Goal: Check status: Check status

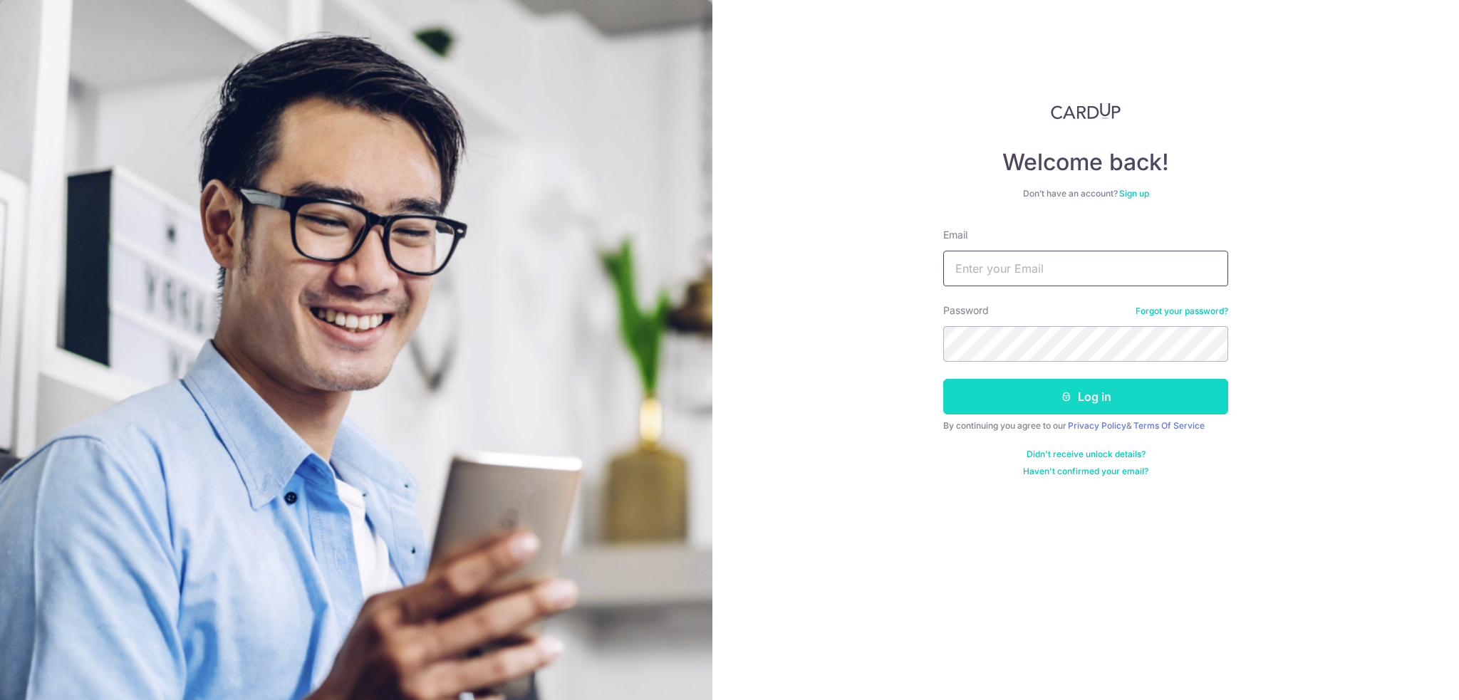
type input "[EMAIL_ADDRESS][DOMAIN_NAME]"
click at [1091, 398] on button "Log in" at bounding box center [1085, 397] width 285 height 36
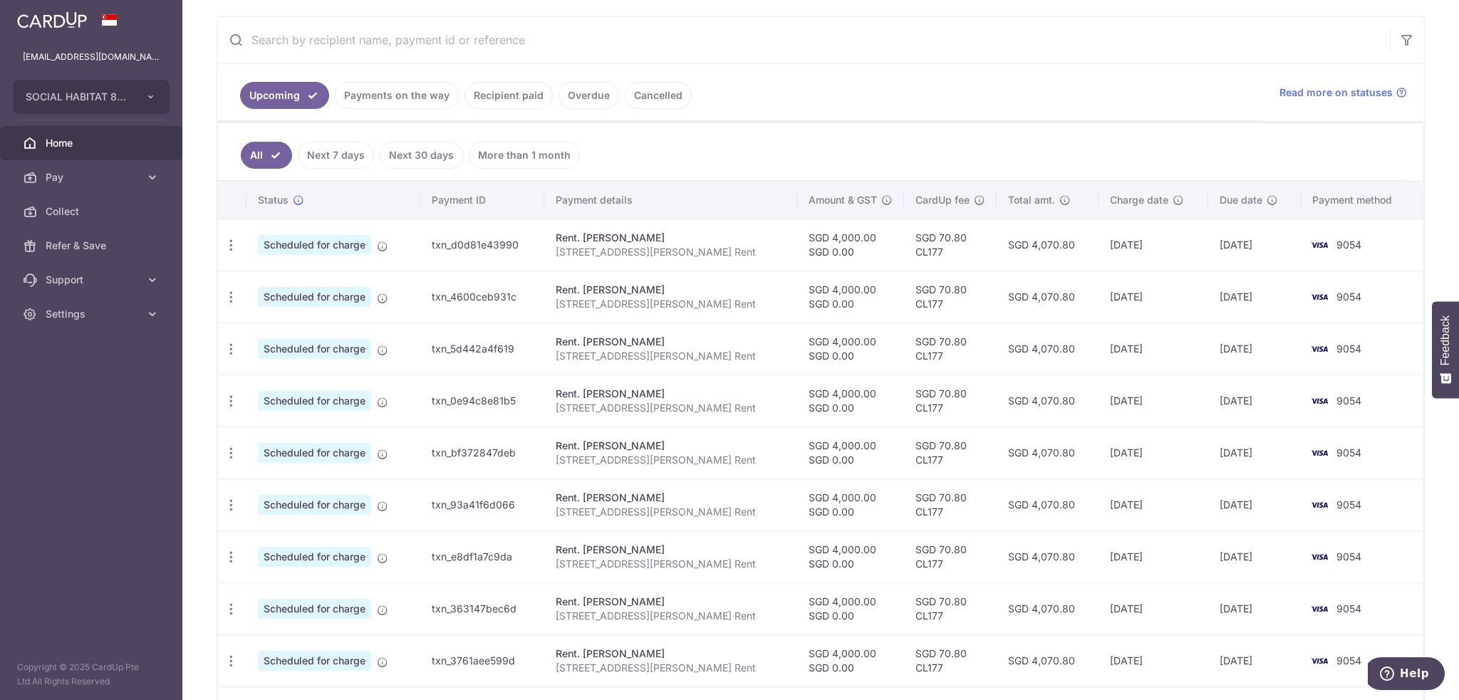
scroll to position [397, 0]
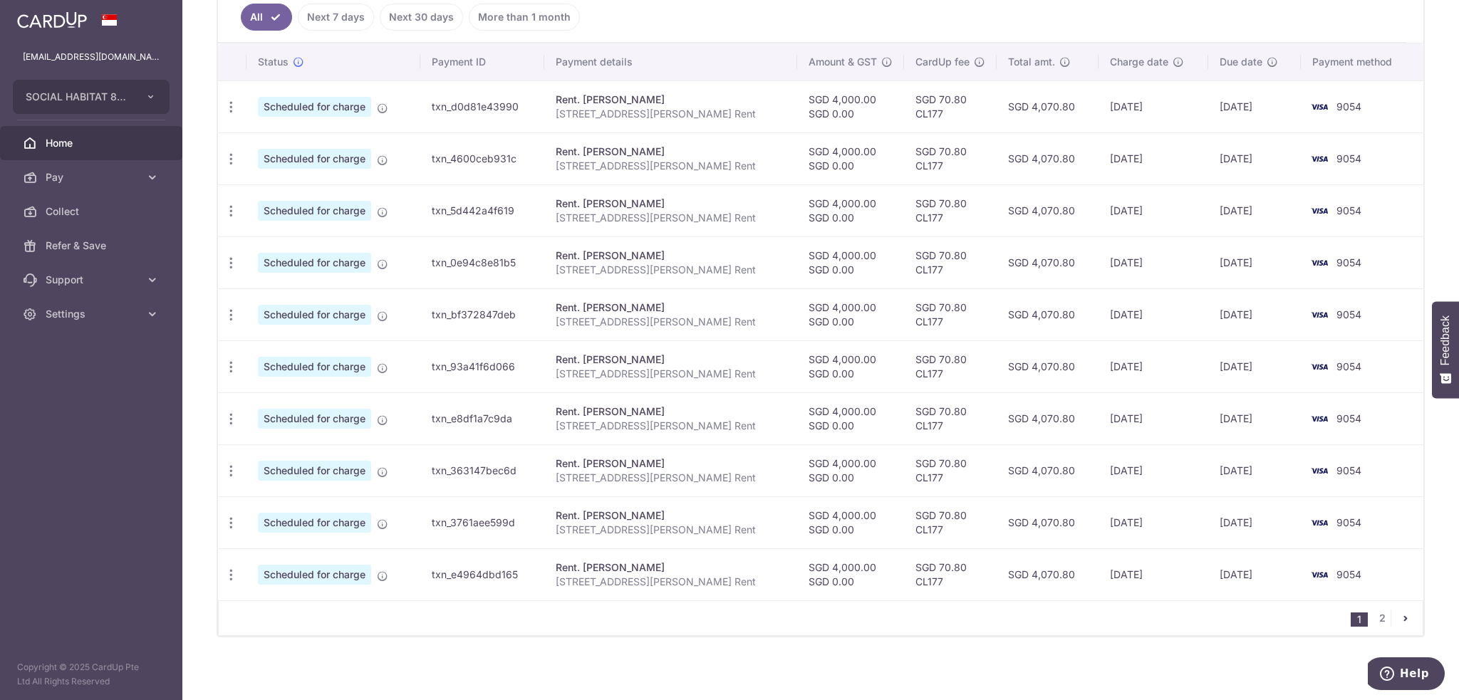
drag, startPoint x: 905, startPoint y: 98, endPoint x: 940, endPoint y: 93, distance: 36.0
click at [940, 93] on td "SGD 70.80 CL177" at bounding box center [950, 107] width 93 height 52
click at [923, 106] on td "SGD 70.80 CL177" at bounding box center [950, 107] width 93 height 52
drag, startPoint x: 906, startPoint y: 96, endPoint x: 956, endPoint y: 93, distance: 50.7
click at [956, 93] on td "SGD 70.80 CL177" at bounding box center [950, 107] width 93 height 52
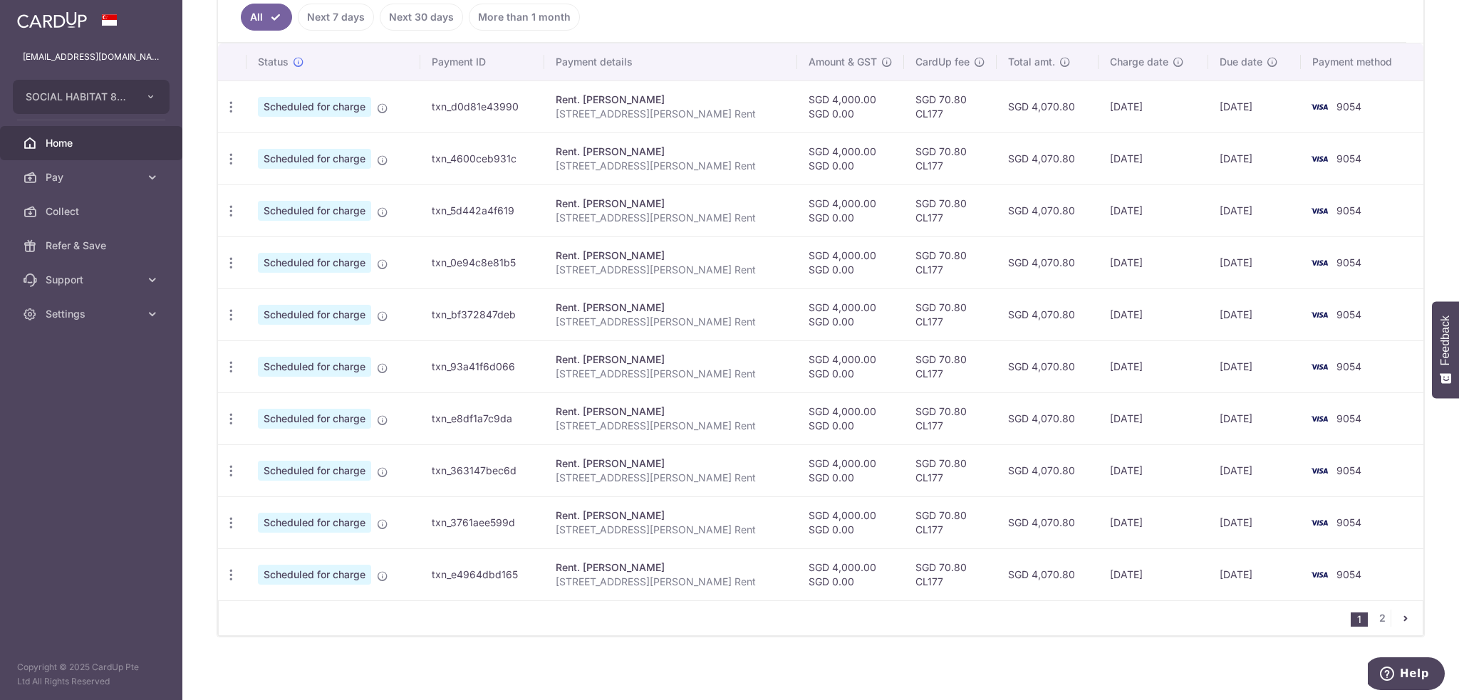
drag, startPoint x: 901, startPoint y: 98, endPoint x: 935, endPoint y: 95, distance: 35.1
click at [935, 95] on td "SGD 70.80 CL177" at bounding box center [950, 107] width 93 height 52
click at [934, 100] on td "SGD 70.80 CL177" at bounding box center [950, 107] width 93 height 52
click at [904, 566] on td "SGD 70.80 CL177" at bounding box center [950, 575] width 93 height 52
click at [908, 512] on td "SGD 70.80 CL177" at bounding box center [950, 523] width 93 height 52
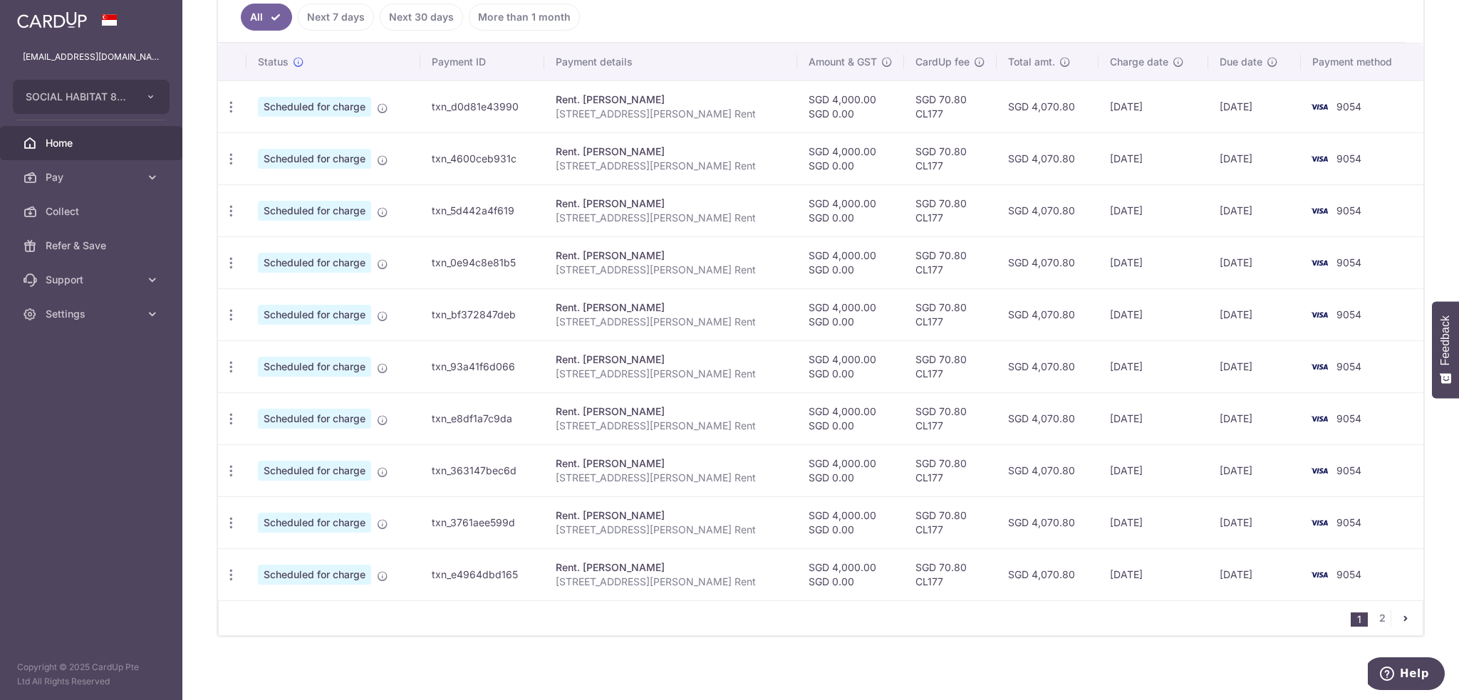
click at [904, 458] on td "SGD 70.80 CL177" at bounding box center [950, 471] width 93 height 52
click at [909, 394] on td "SGD 70.80 CL177" at bounding box center [950, 419] width 93 height 52
drag, startPoint x: 906, startPoint y: 93, endPoint x: 911, endPoint y: 251, distance: 157.5
click at [911, 265] on tbody "Update payment Cancel payment Scheduled for charge txn_d0d81e43990 Rent. Chng M…" at bounding box center [821, 341] width 1206 height 520
click at [911, 250] on td "SGD 70.80 CL177" at bounding box center [950, 263] width 93 height 52
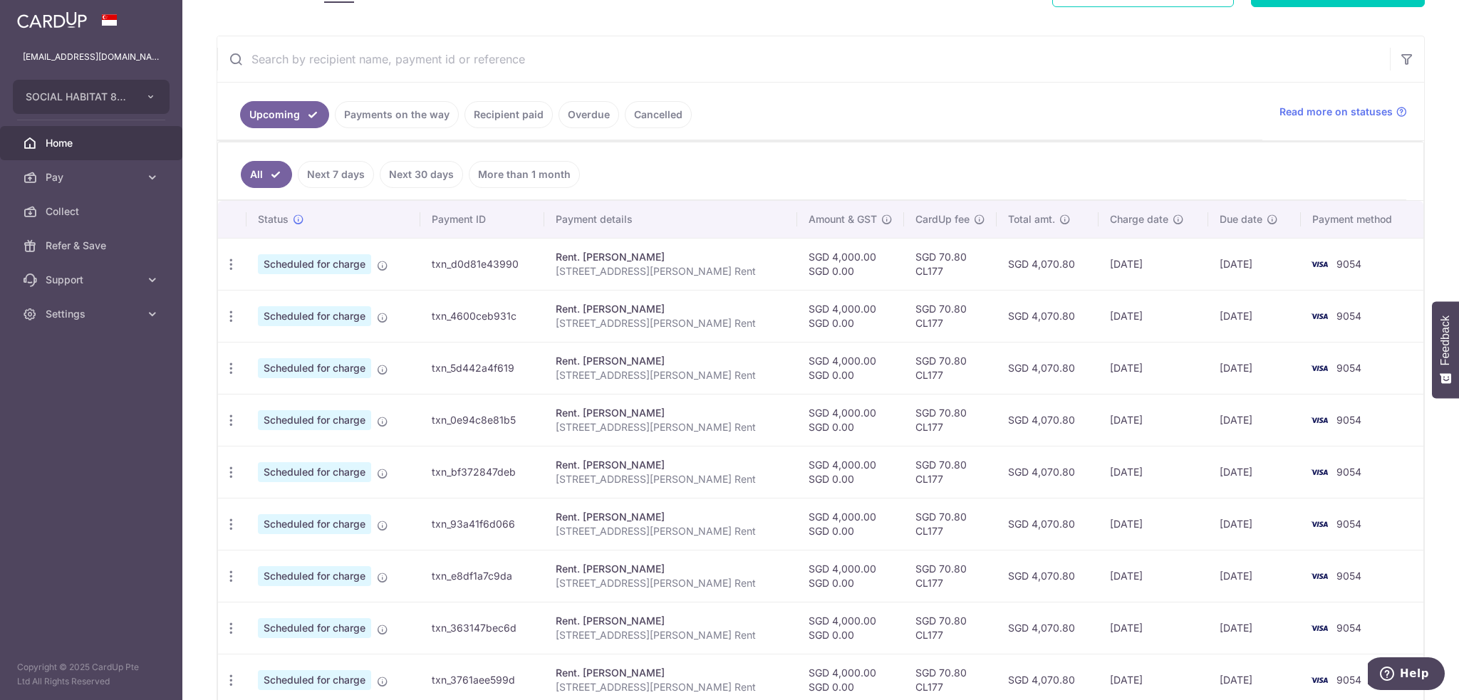
scroll to position [214, 0]
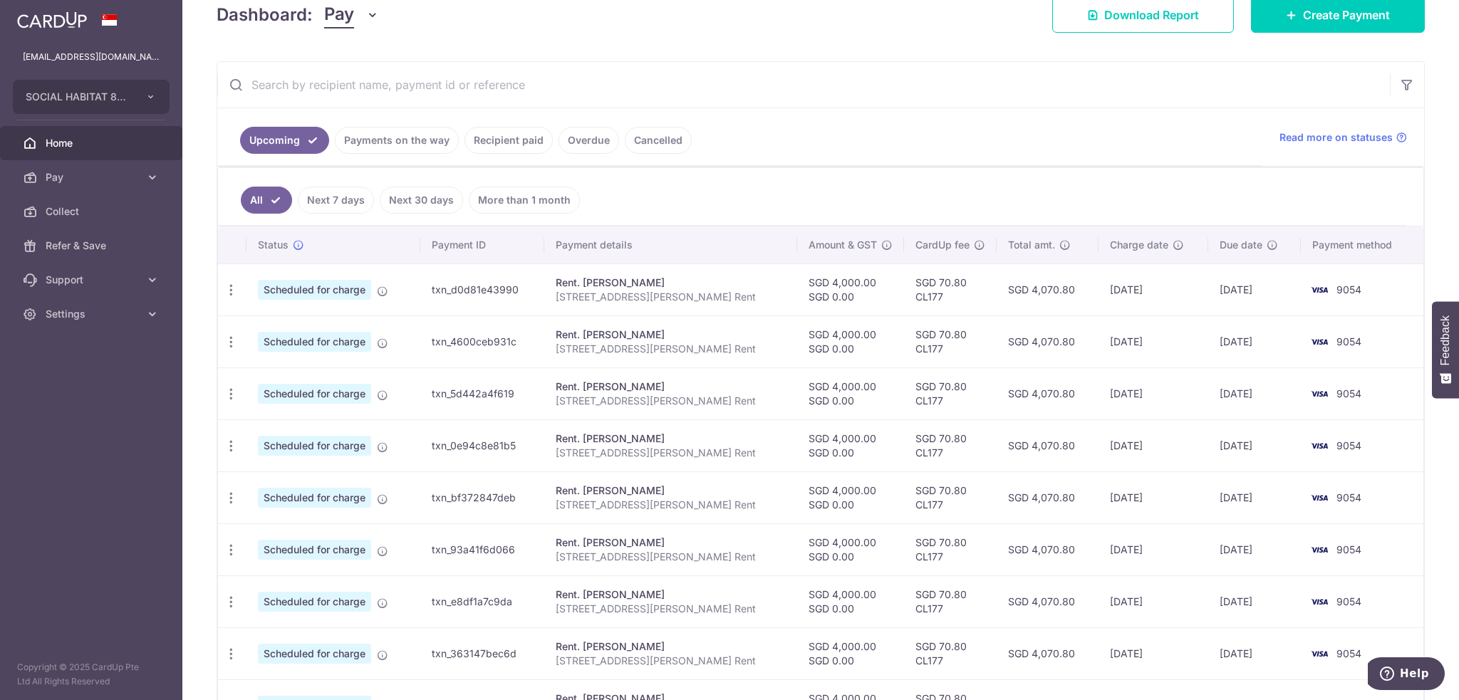
click at [513, 143] on link "Recipient paid" at bounding box center [509, 140] width 88 height 27
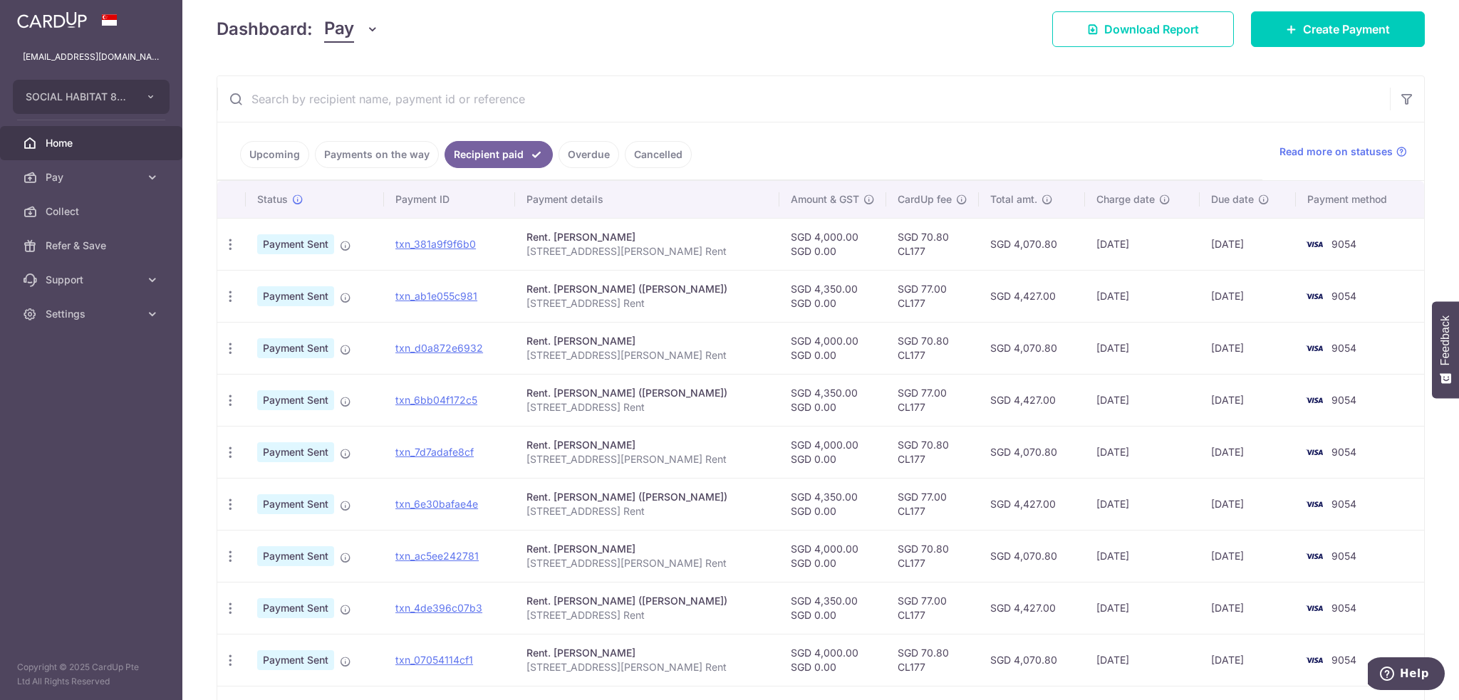
scroll to position [195, 0]
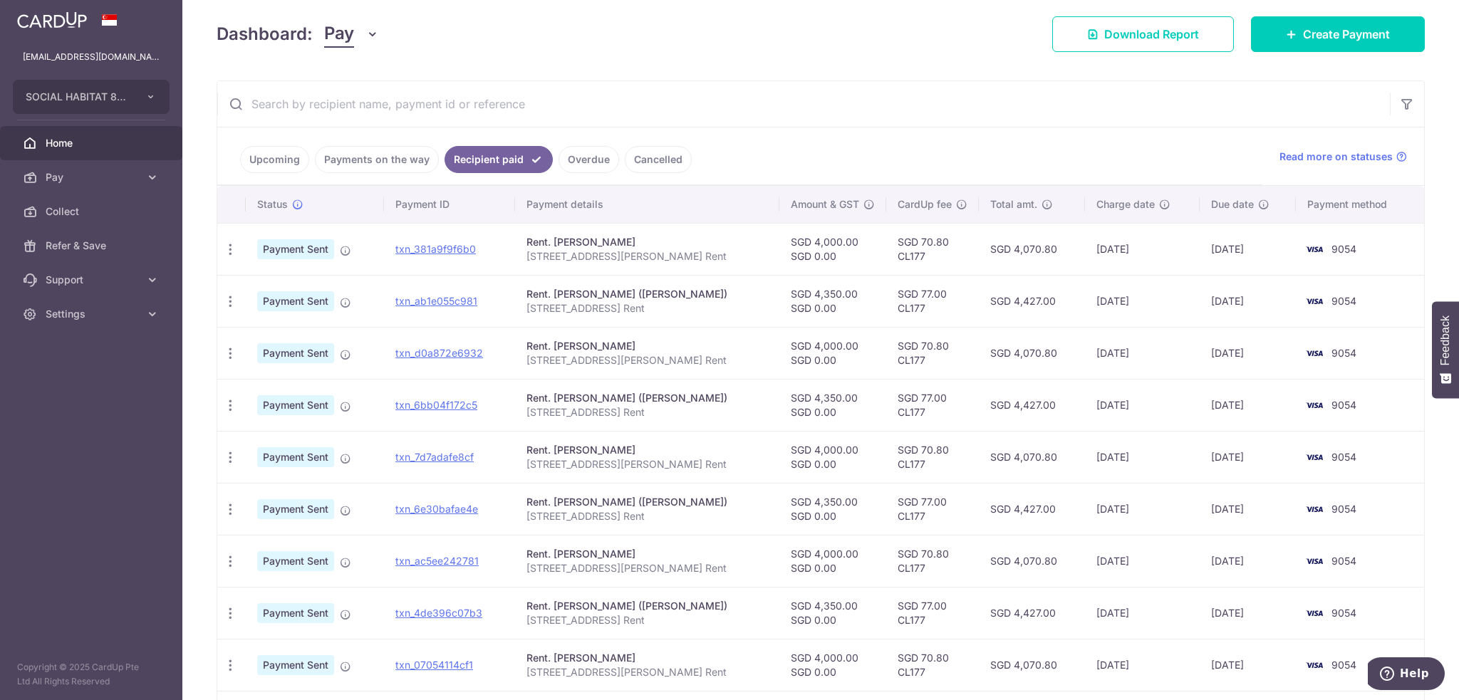
click at [392, 115] on input "text" at bounding box center [803, 104] width 1173 height 46
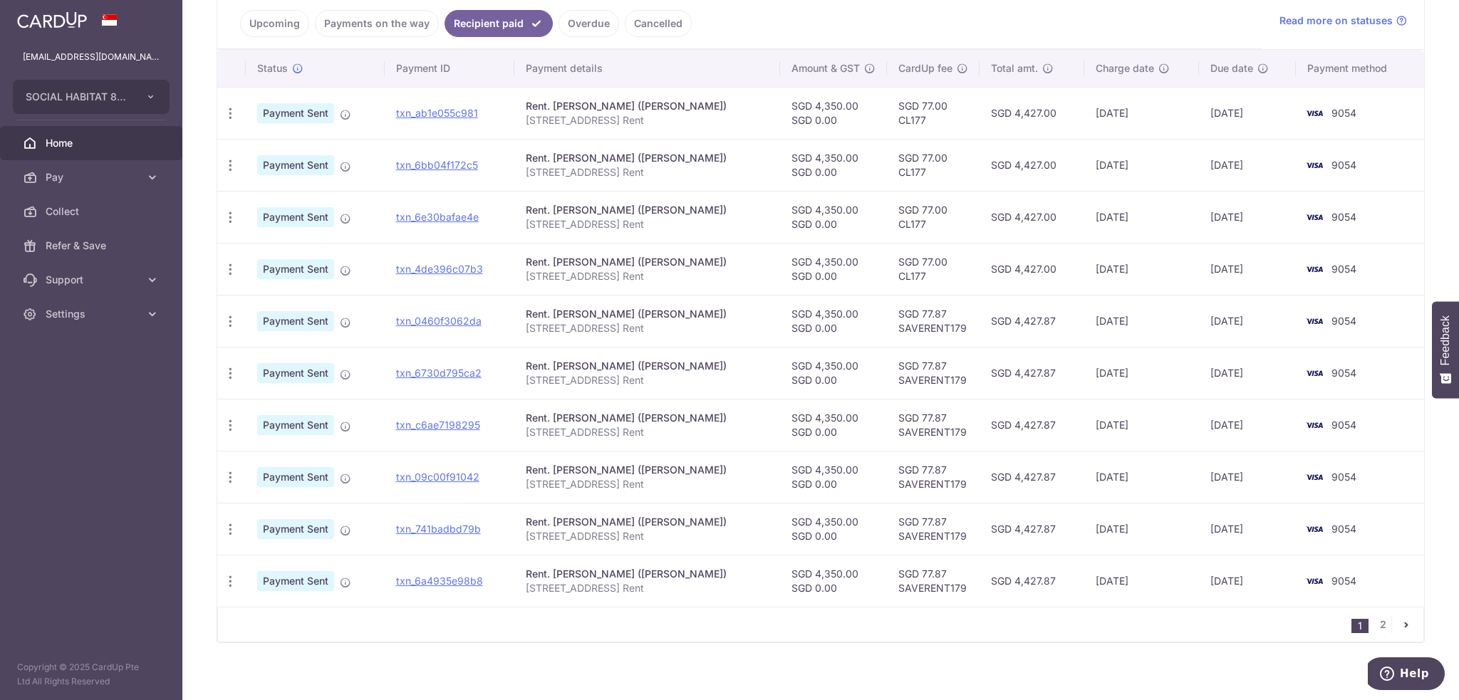
scroll to position [337, 0]
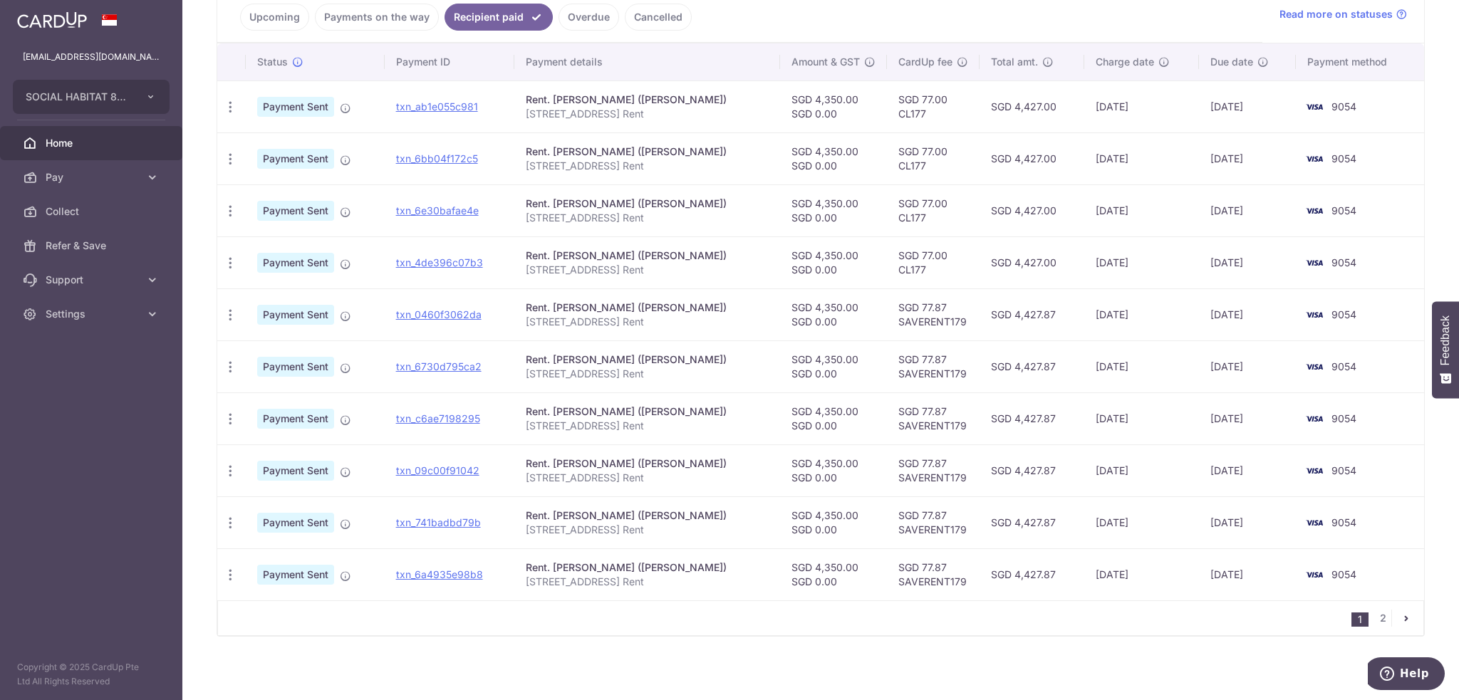
type input "tan chia min"
click at [1105, 261] on td "29/04/2025" at bounding box center [1141, 263] width 115 height 52
click at [1104, 244] on td "29/04/2025" at bounding box center [1141, 263] width 115 height 52
click at [1104, 261] on td "29/04/2025" at bounding box center [1141, 263] width 115 height 52
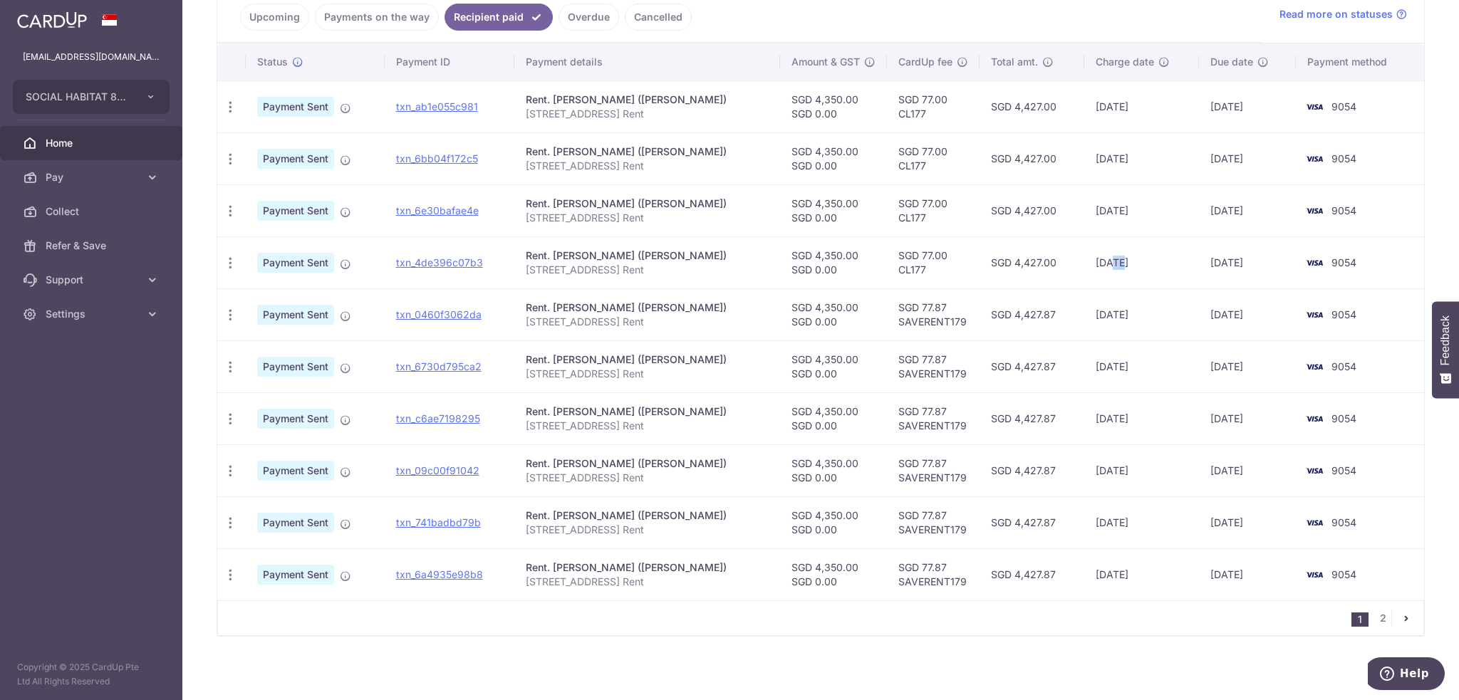
click at [1104, 261] on td "29/04/2025" at bounding box center [1141, 263] width 115 height 52
click at [1106, 265] on td "29/04/2025" at bounding box center [1141, 263] width 115 height 52
click at [1092, 260] on td "29/04/2025" at bounding box center [1141, 263] width 115 height 52
click at [1103, 259] on td "29/04/2025" at bounding box center [1141, 263] width 115 height 52
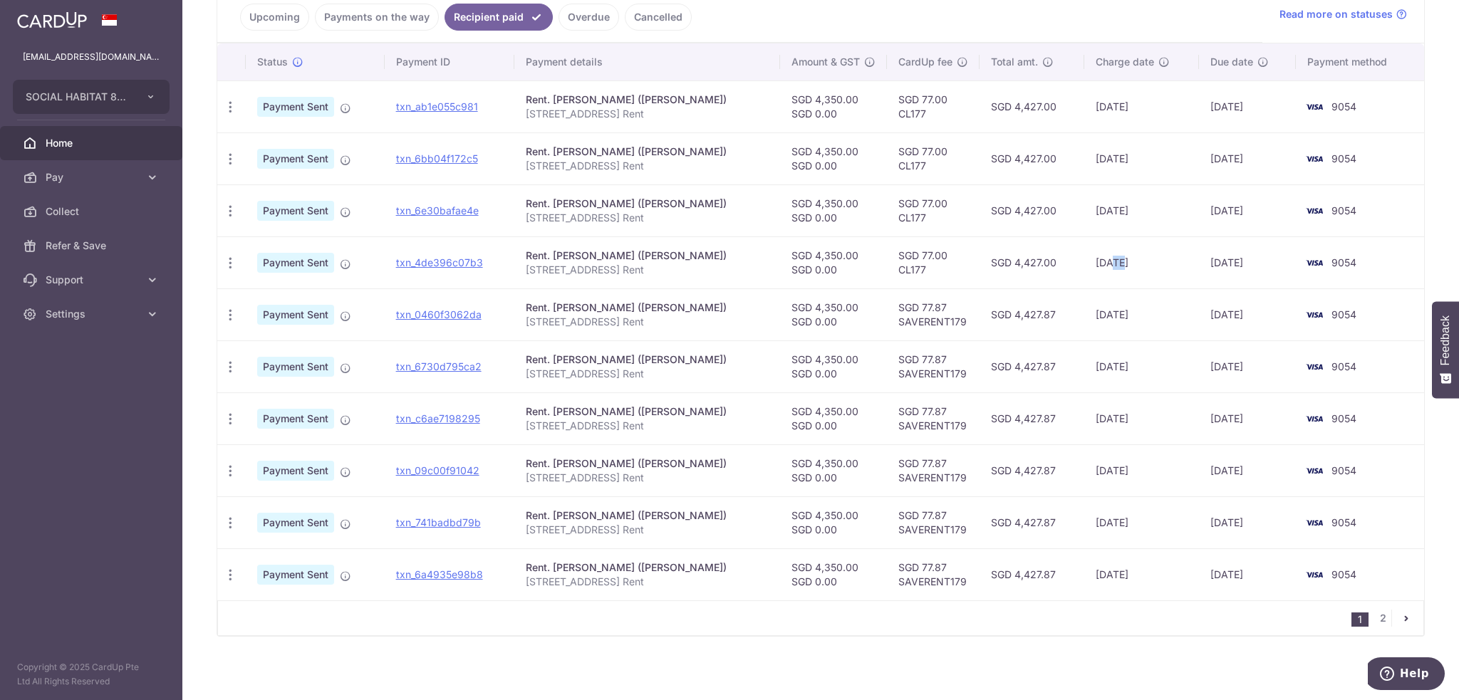
click at [1106, 270] on td "29/04/2025" at bounding box center [1141, 263] width 115 height 52
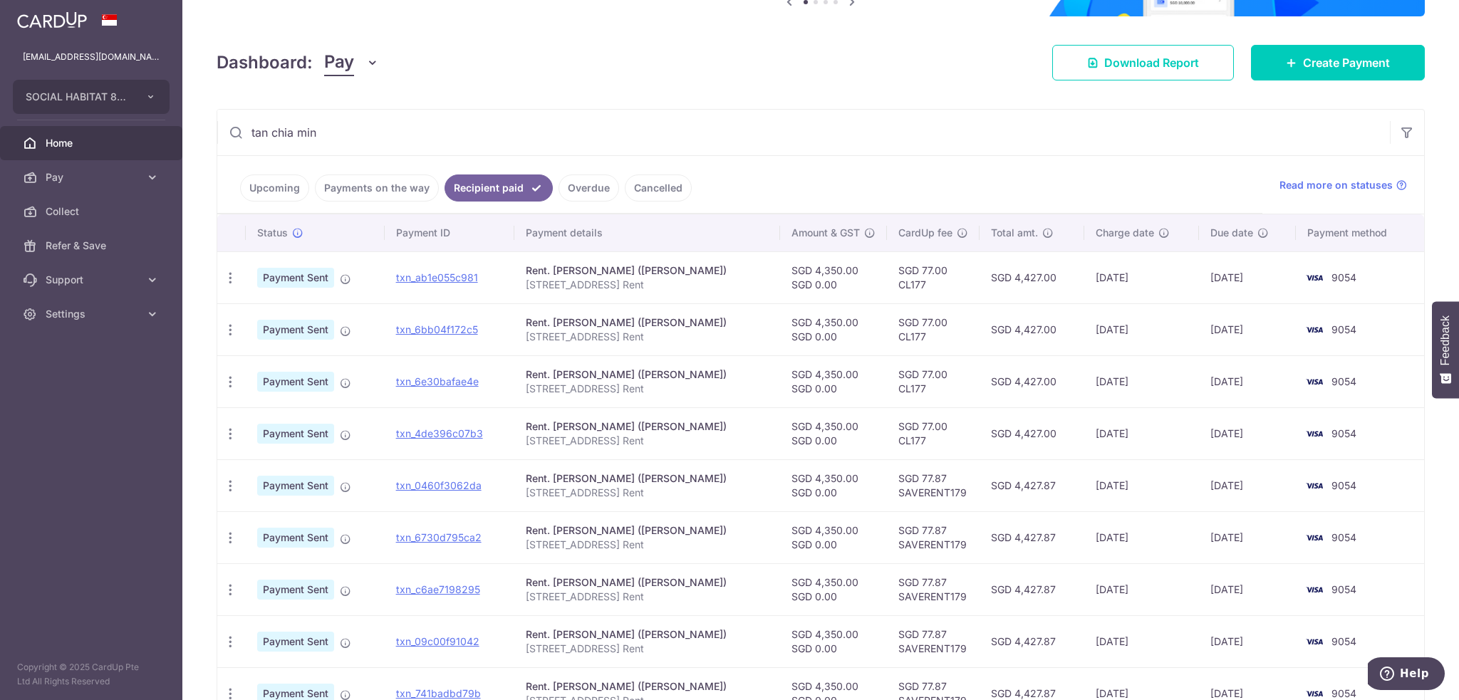
scroll to position [123, 0]
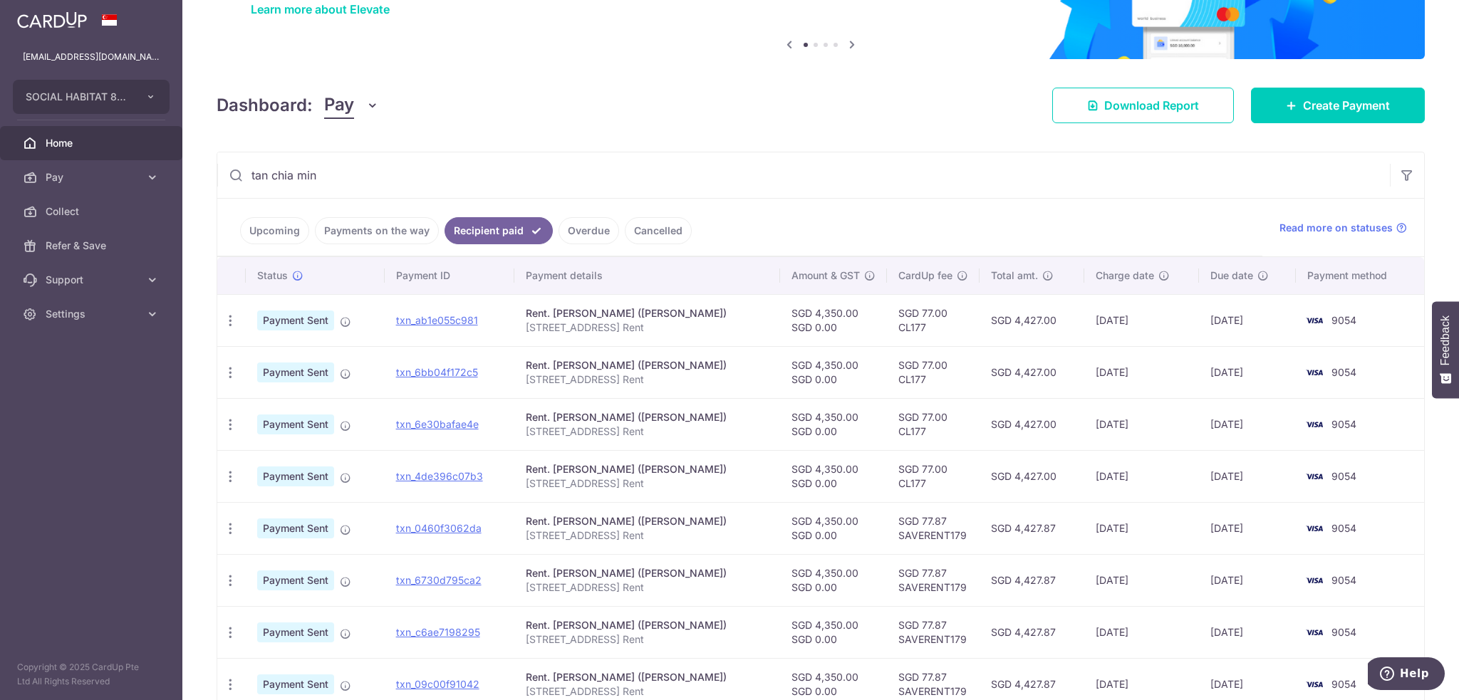
click at [1107, 312] on td "29/07/2025" at bounding box center [1141, 320] width 115 height 52
click at [1106, 376] on td "26/06/2025" at bounding box center [1141, 372] width 115 height 52
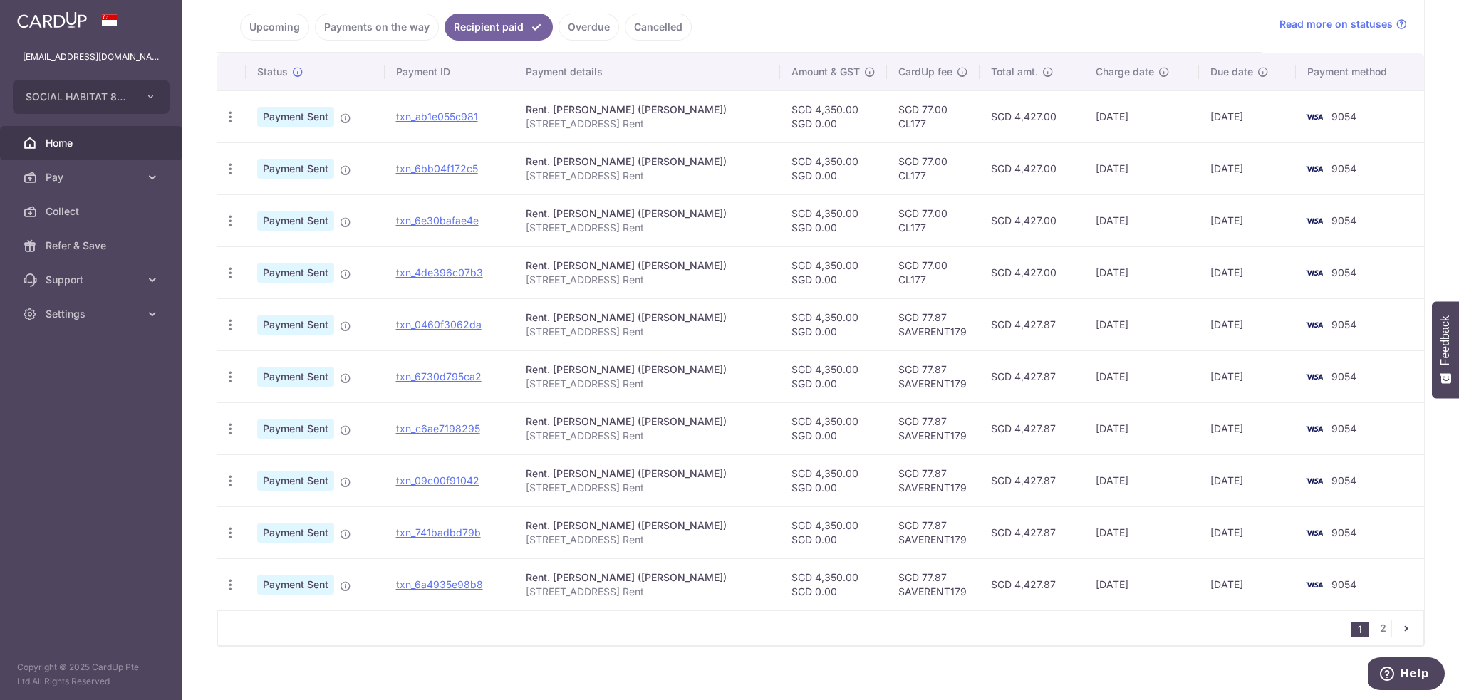
scroll to position [337, 0]
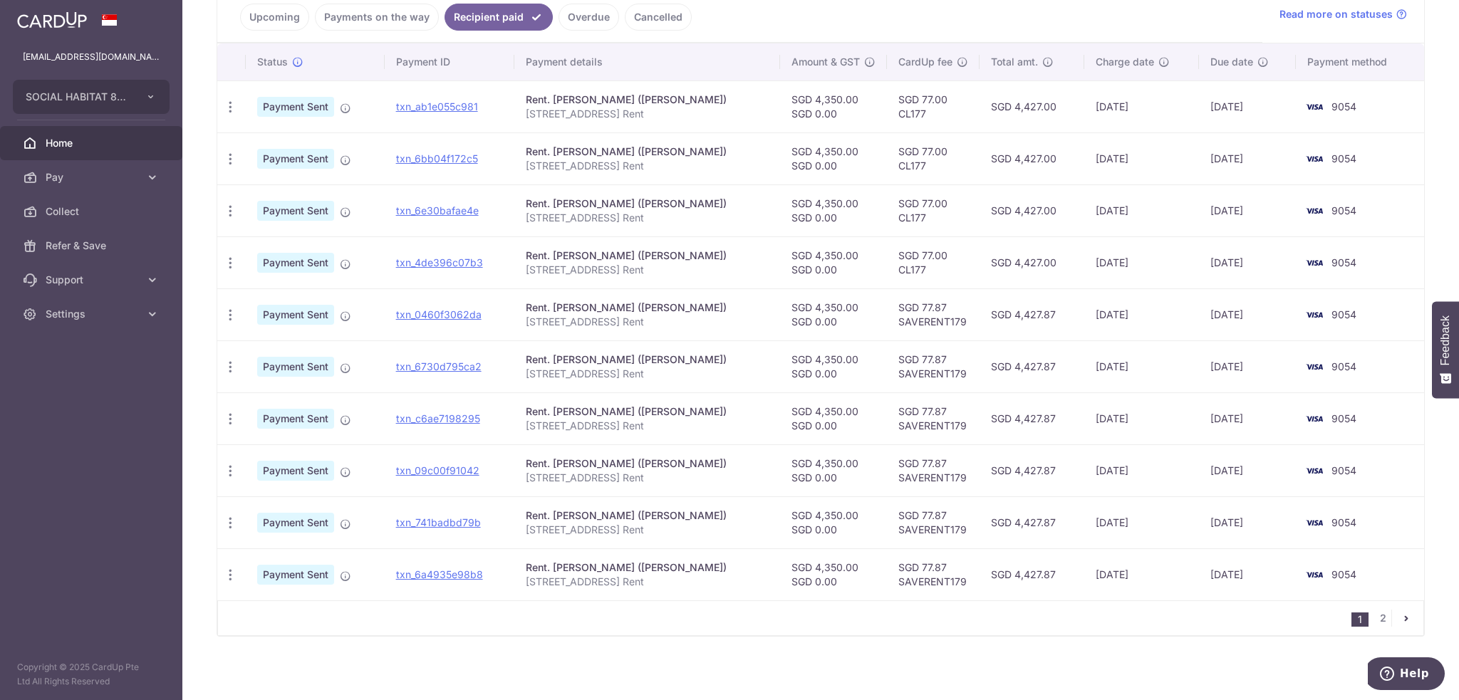
click at [1104, 260] on td "29/04/2025" at bounding box center [1141, 263] width 115 height 52
click at [1104, 262] on td "29/04/2025" at bounding box center [1141, 263] width 115 height 52
click at [1103, 256] on td "29/04/2025" at bounding box center [1141, 263] width 115 height 52
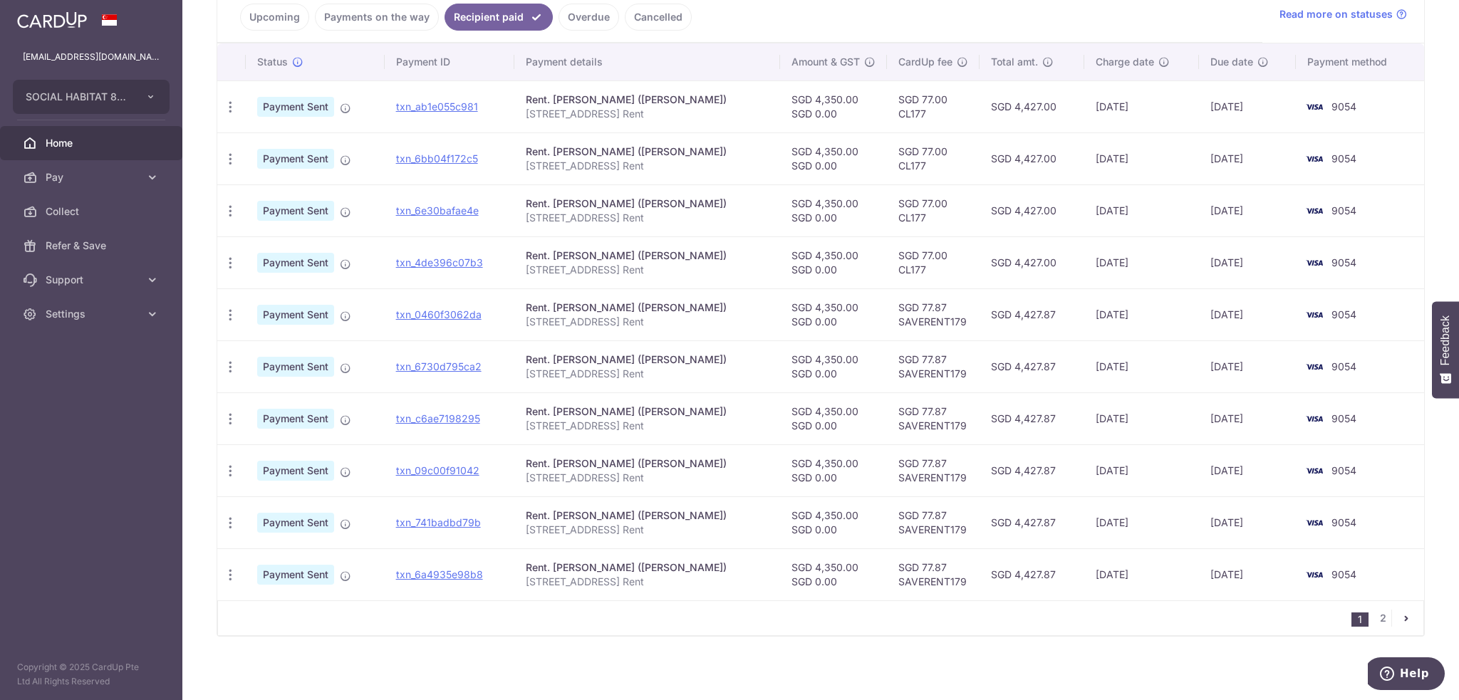
click at [1105, 213] on td "27/05/2025" at bounding box center [1141, 211] width 115 height 52
click at [1104, 158] on td "26/06/2025" at bounding box center [1141, 159] width 115 height 52
click at [1106, 104] on td "29/07/2025" at bounding box center [1141, 107] width 115 height 52
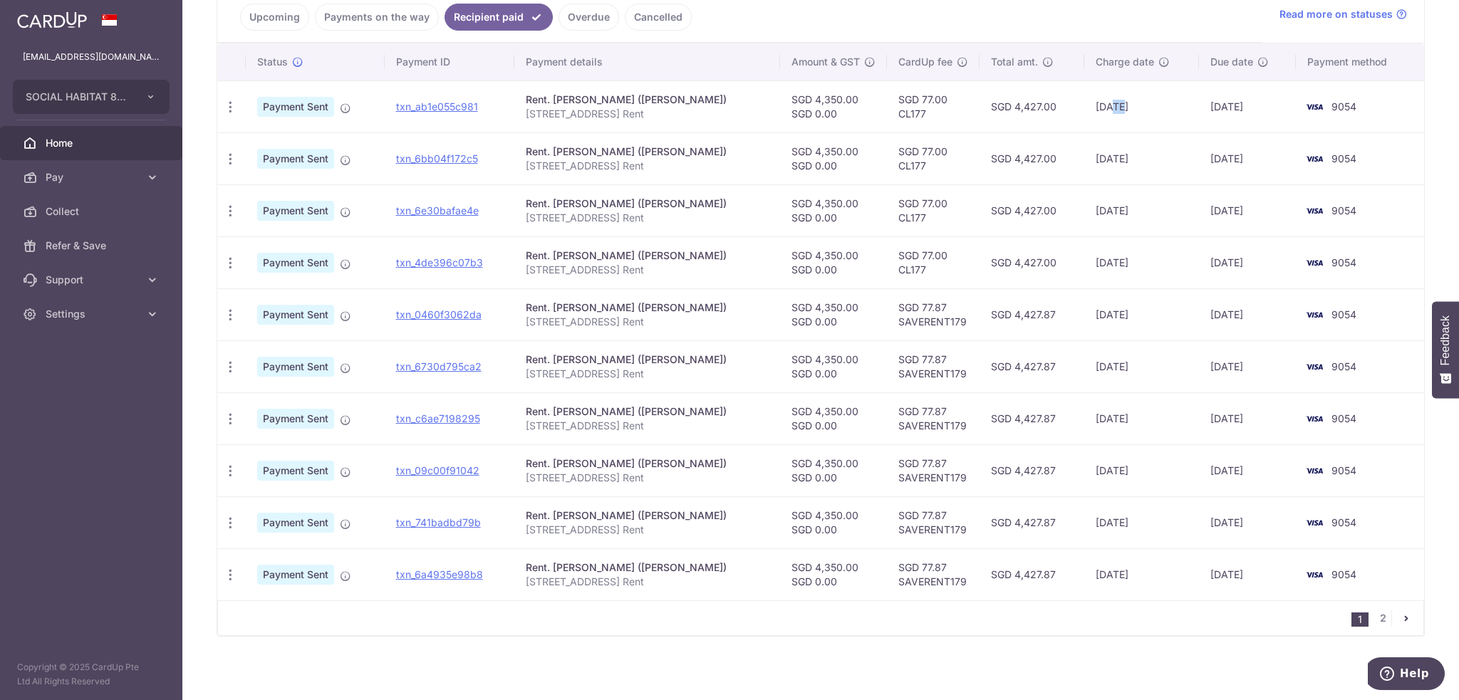
click at [1106, 104] on td "29/07/2025" at bounding box center [1141, 107] width 115 height 52
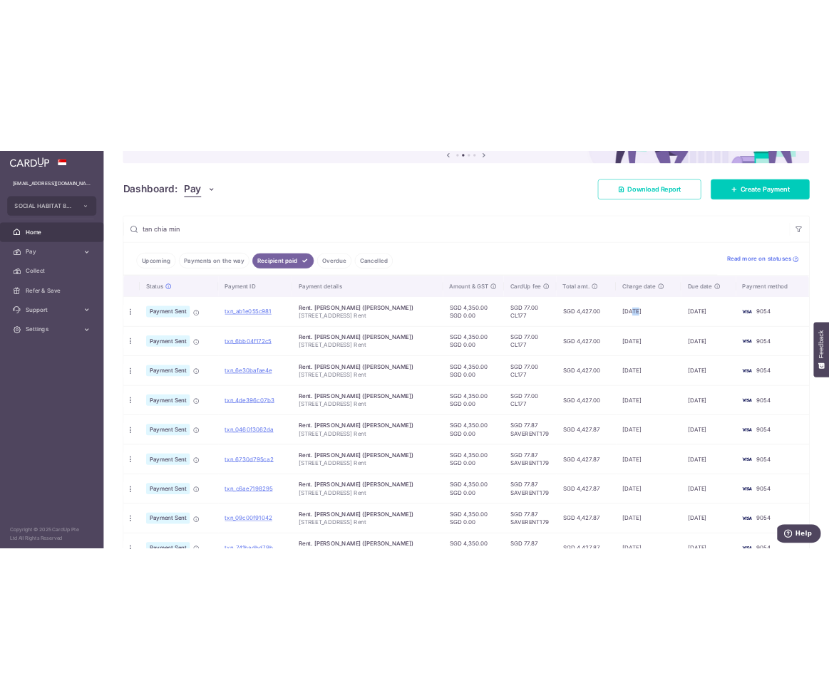
scroll to position [123, 0]
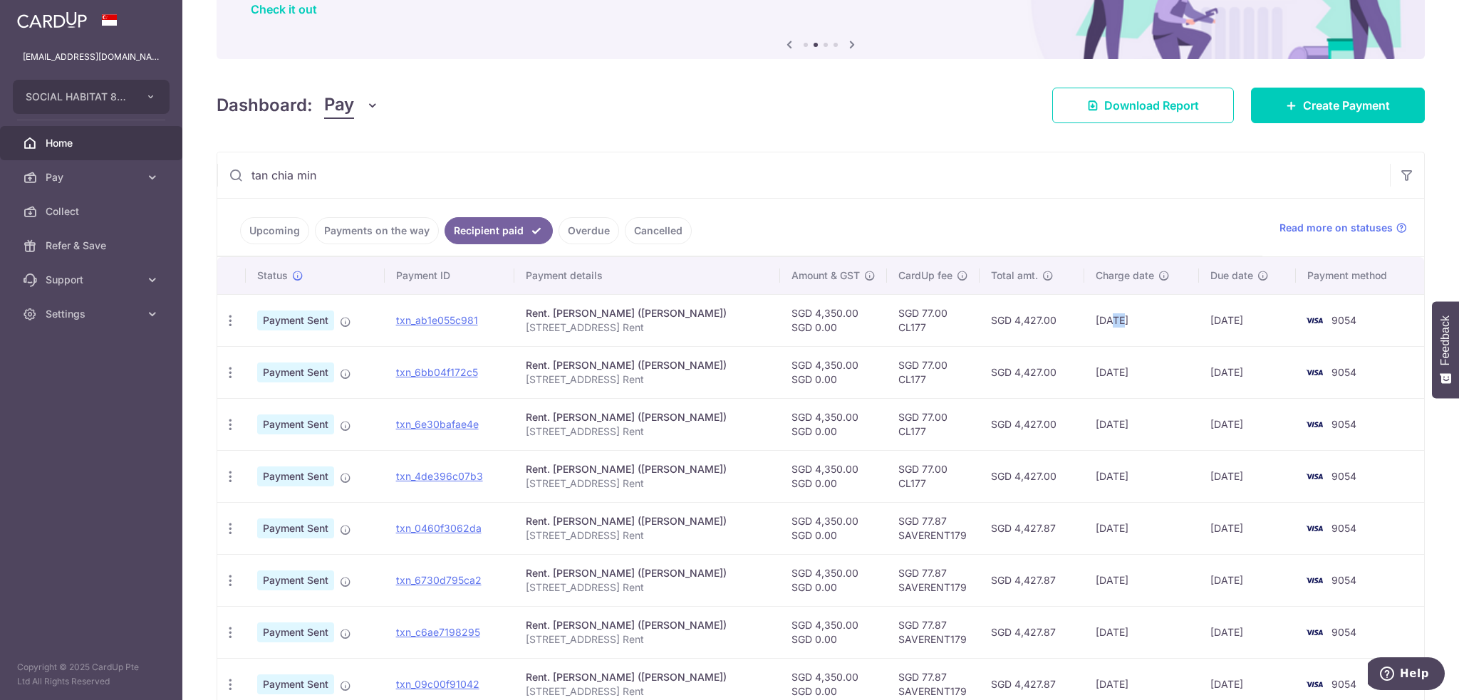
click at [1109, 318] on td "29/07/2025" at bounding box center [1141, 320] width 115 height 52
click at [1101, 323] on td "29/07/2025" at bounding box center [1141, 320] width 115 height 52
click at [1103, 315] on td "29/07/2025" at bounding box center [1141, 320] width 115 height 52
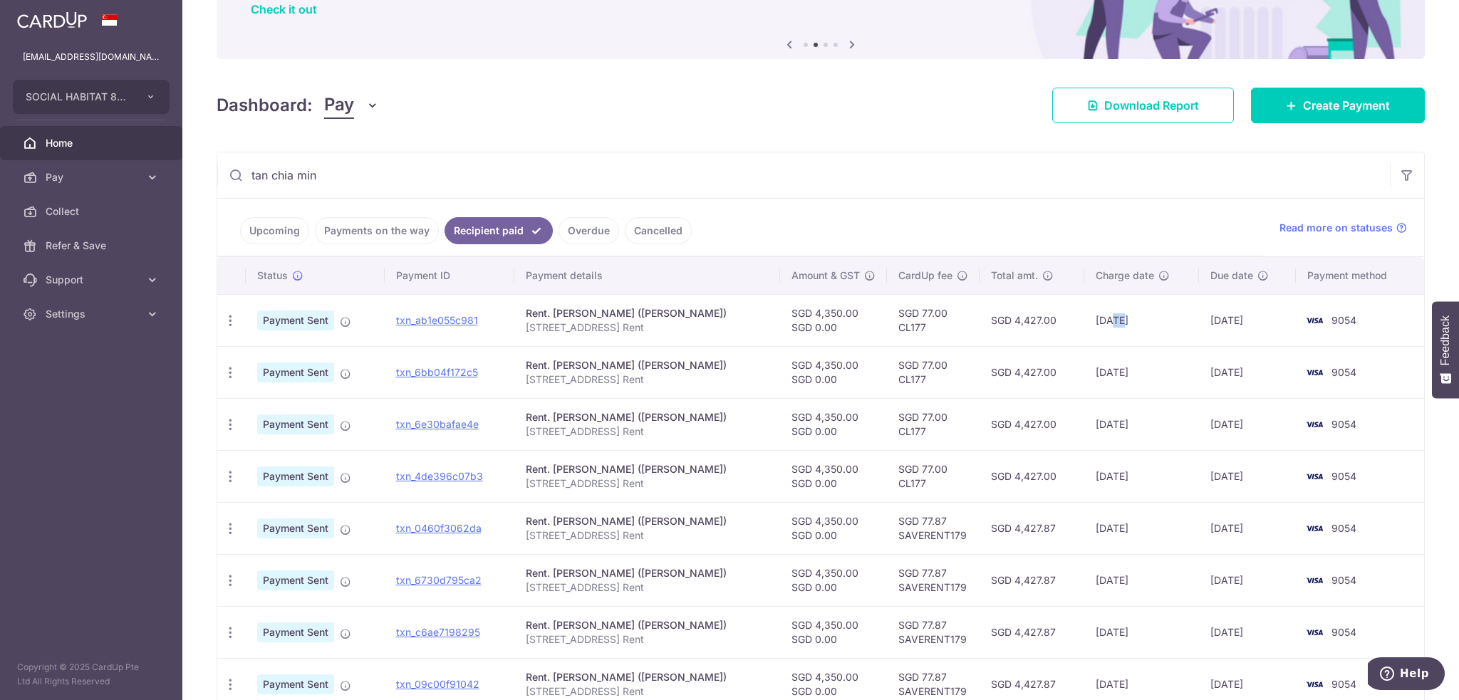
click at [1103, 315] on td "29/07/2025" at bounding box center [1141, 320] width 115 height 52
click at [1107, 318] on td "29/07/2025" at bounding box center [1141, 320] width 115 height 52
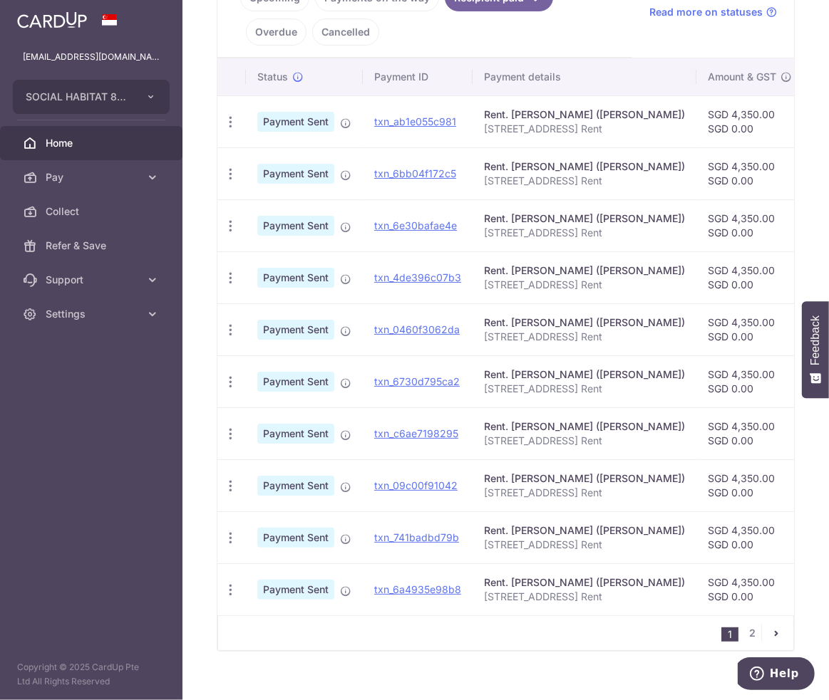
scroll to position [0, 0]
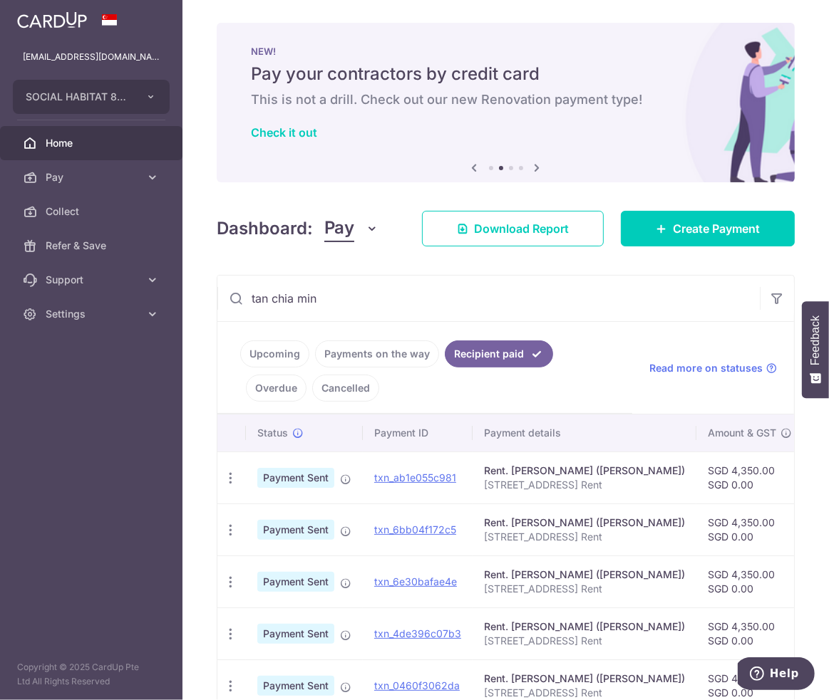
click at [48, 142] on span "Home" at bounding box center [93, 143] width 94 height 14
